Goal: Find specific page/section

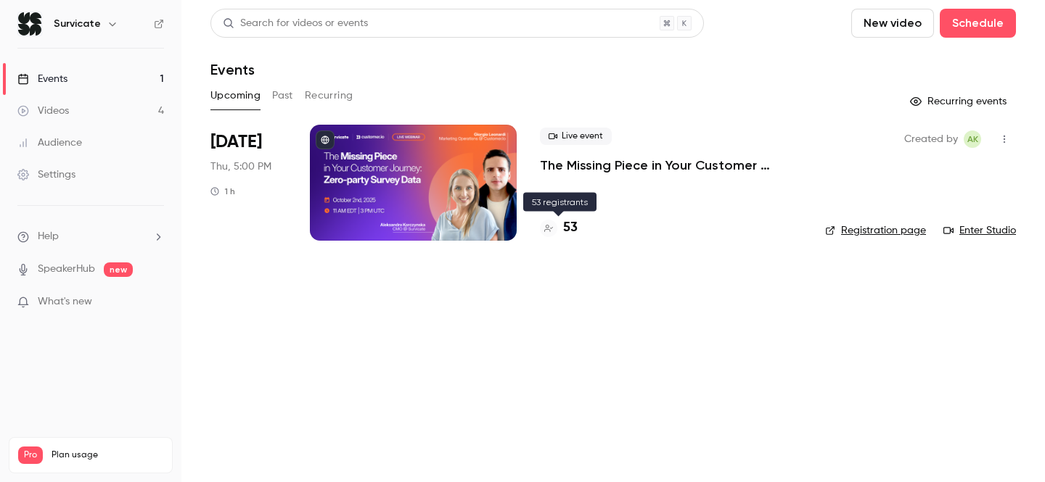
click at [569, 230] on h4 "53" at bounding box center [570, 228] width 15 height 20
click at [567, 228] on h4 "53" at bounding box center [570, 228] width 15 height 20
